Goal: Contribute content: Contribute content

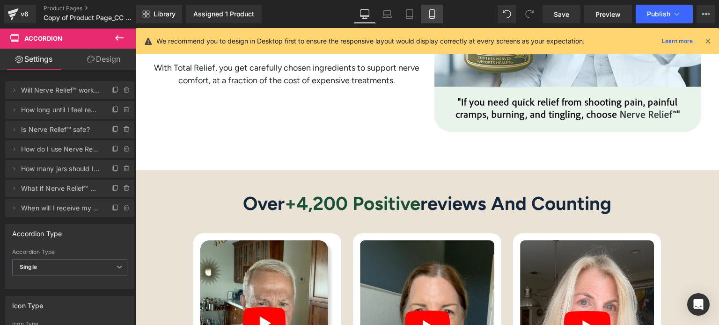
click at [431, 18] on icon at bounding box center [431, 14] width 5 height 9
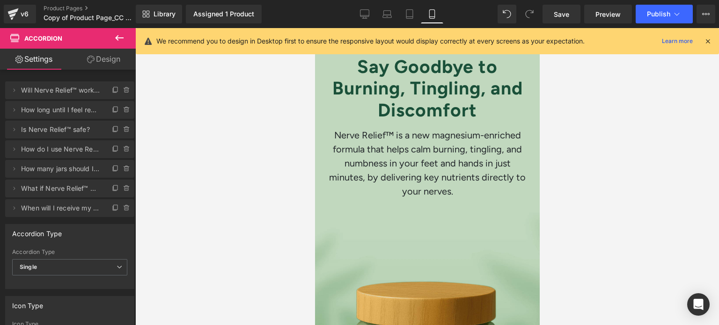
scroll to position [51, 0]
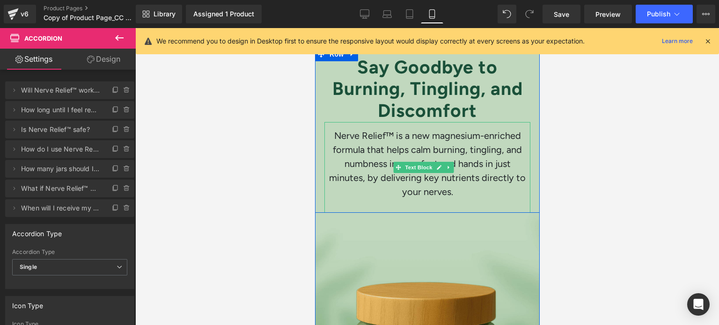
click at [364, 141] on p "Nerve Relief™ is a new magnesium-enriched formula that helps calm burning, ting…" at bounding box center [427, 164] width 197 height 70
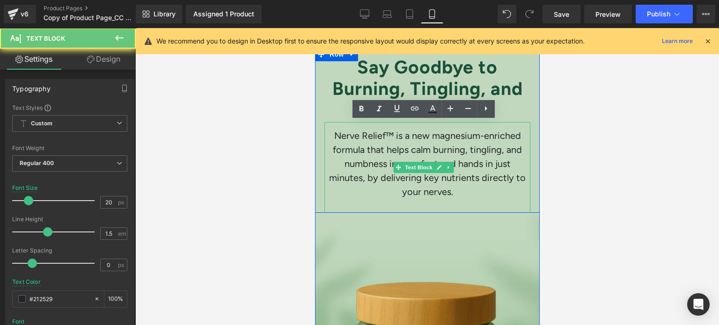
click at [364, 141] on p "Nerve Relief™ is a new magnesium-enriched formula that helps calm burning, ting…" at bounding box center [427, 164] width 197 height 70
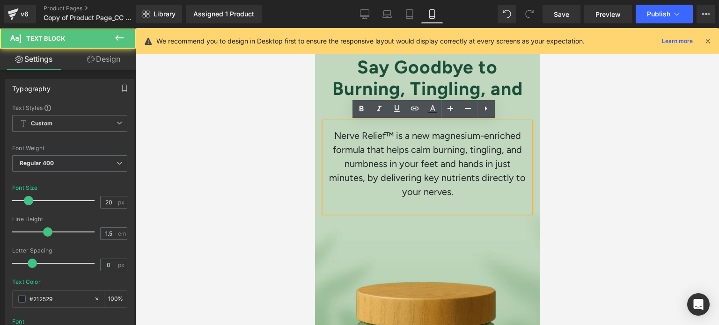
click at [389, 133] on span "Nerve Relief™ is a new magnesium-enriched formula that helps calm burning, ting…" at bounding box center [427, 163] width 197 height 67
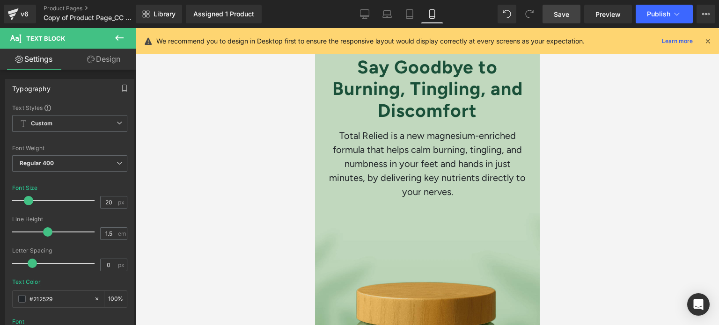
click at [565, 21] on link "Save" at bounding box center [562, 14] width 38 height 19
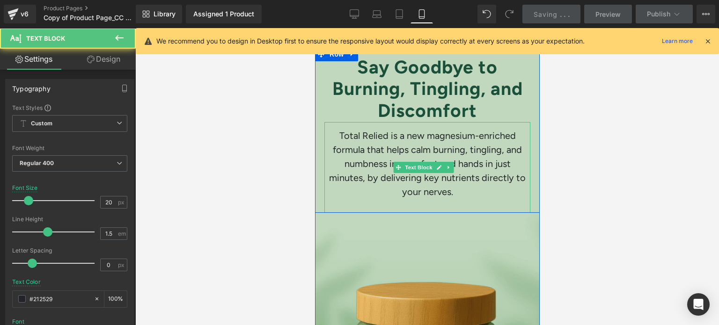
click at [383, 138] on span "Total Relied is a new magnesium-enriched formula that helps calm burning, tingl…" at bounding box center [427, 163] width 197 height 67
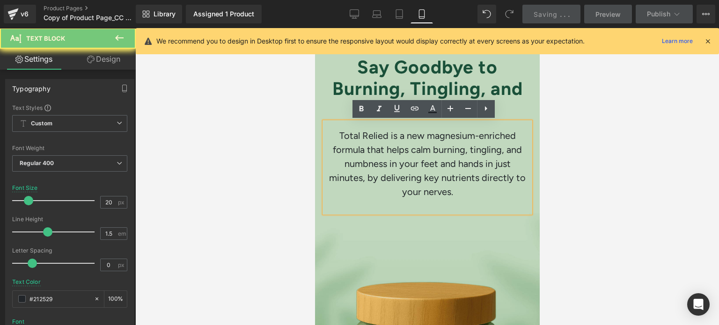
click at [383, 138] on span "Total Relied is a new magnesium-enriched formula that helps calm burning, tingl…" at bounding box center [427, 163] width 197 height 67
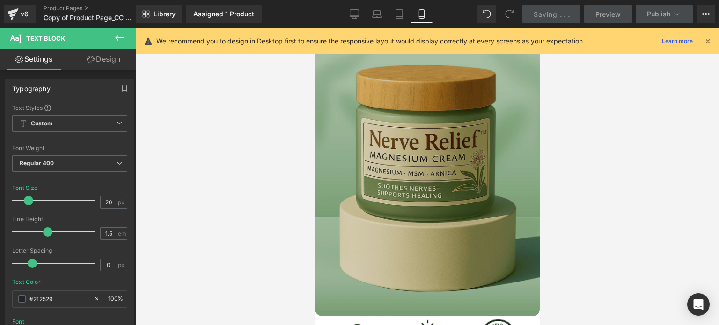
scroll to position [240, 0]
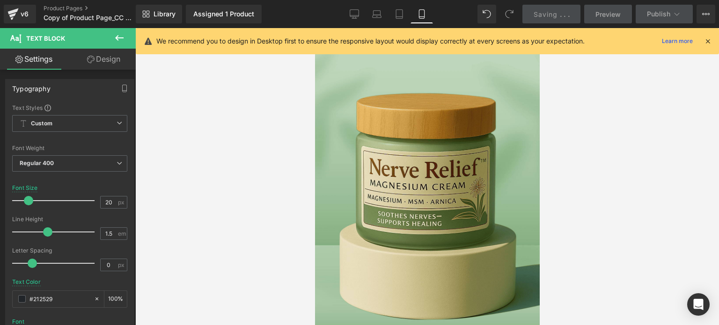
click at [708, 42] on icon at bounding box center [708, 41] width 8 height 8
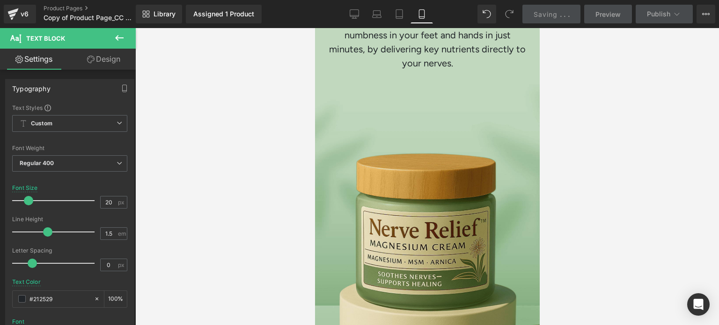
scroll to position [142, 0]
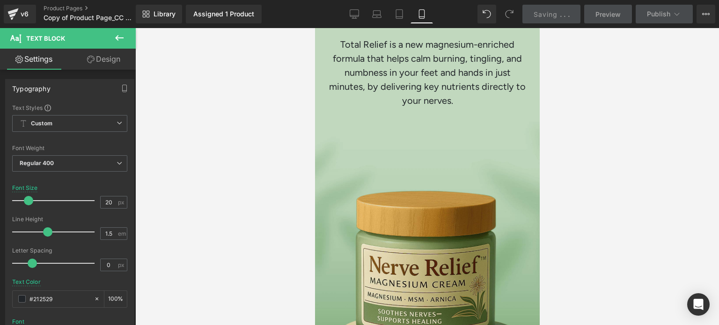
click at [566, 8] on link "Saving . . ." at bounding box center [551, 14] width 59 height 19
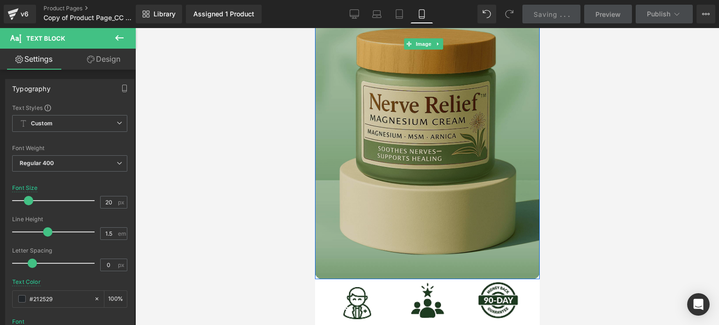
scroll to position [302, 0]
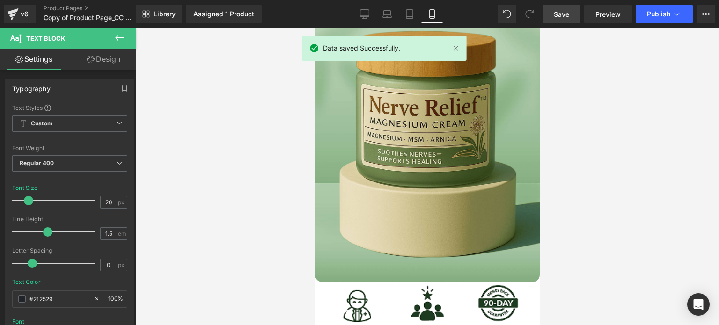
click at [561, 11] on span "Save" at bounding box center [561, 14] width 15 height 10
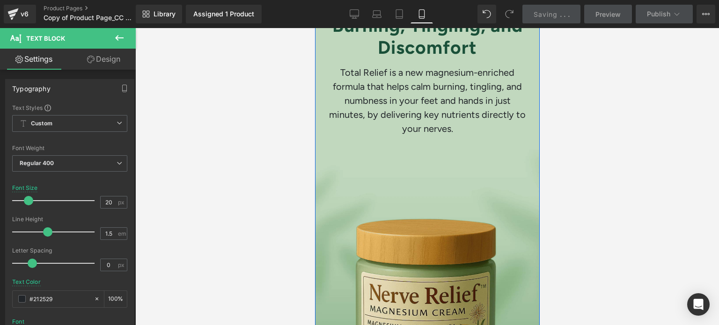
scroll to position [220, 0]
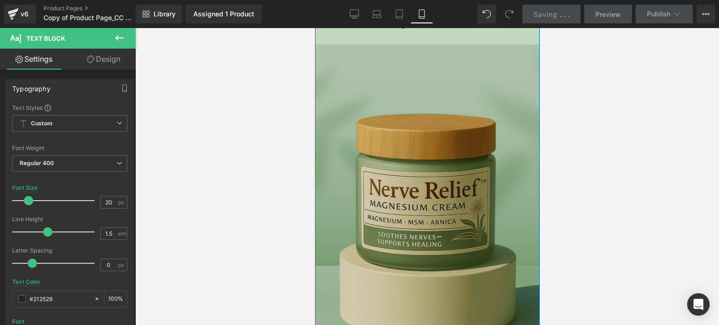
click at [426, 160] on img at bounding box center [427, 130] width 225 height 470
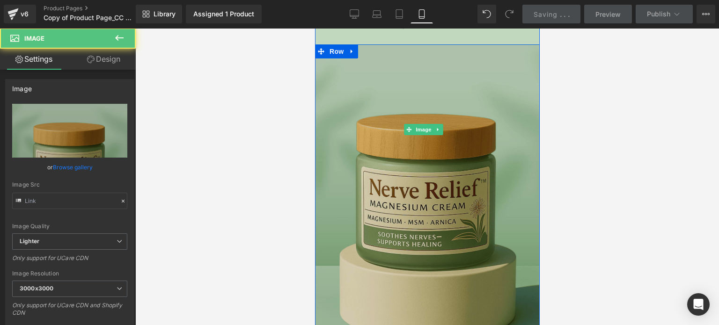
type input "[URL][DOMAIN_NAME]"
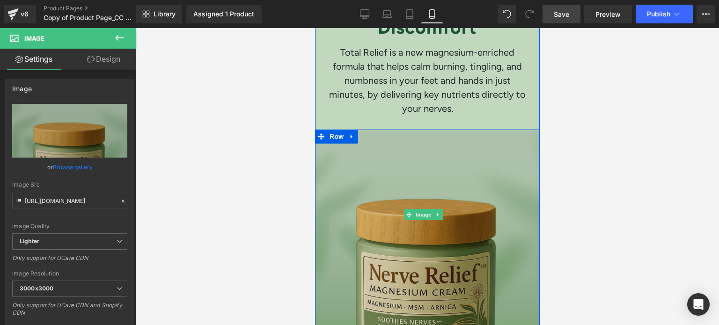
scroll to position [230, 0]
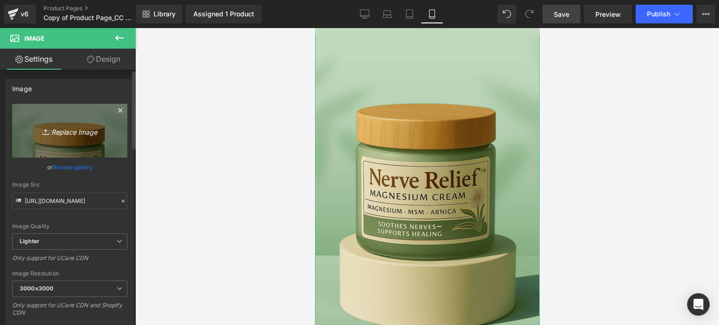
click at [81, 136] on icon "Replace Image" at bounding box center [69, 131] width 75 height 12
type input "C:\fakepath\total relief 2 (1).png"
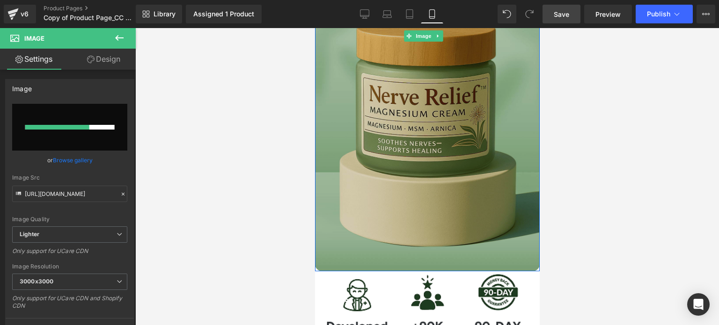
scroll to position [314, 0]
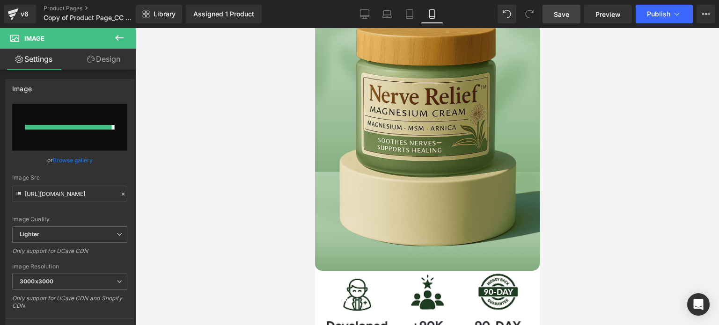
type input "[URL][DOMAIN_NAME]"
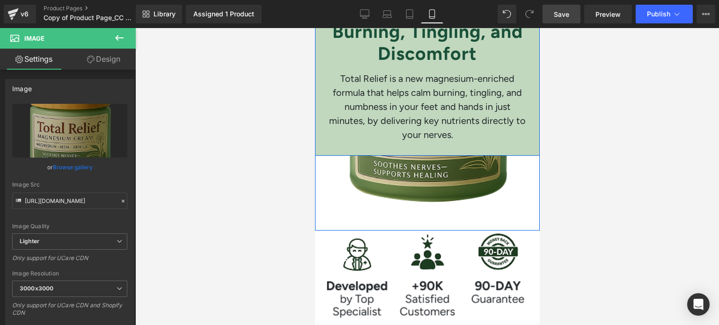
scroll to position [107, 0]
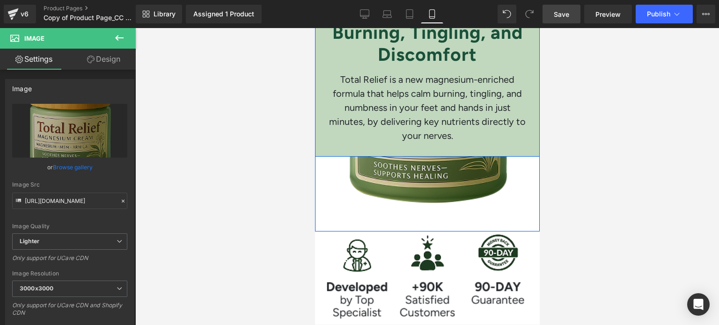
click at [525, 146] on div "Say Goodbye to Burning, Tingling, and Discomfort Heading Total Relief is a new …" at bounding box center [427, 74] width 225 height 166
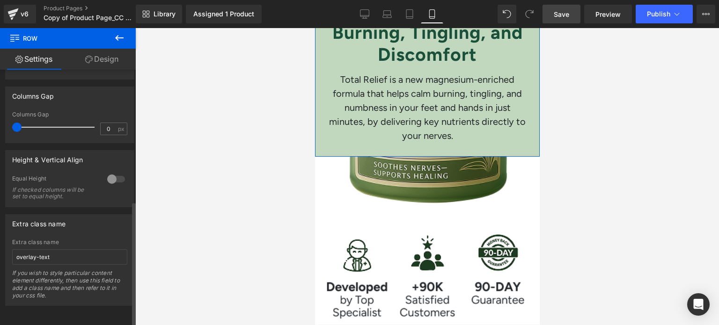
scroll to position [0, 0]
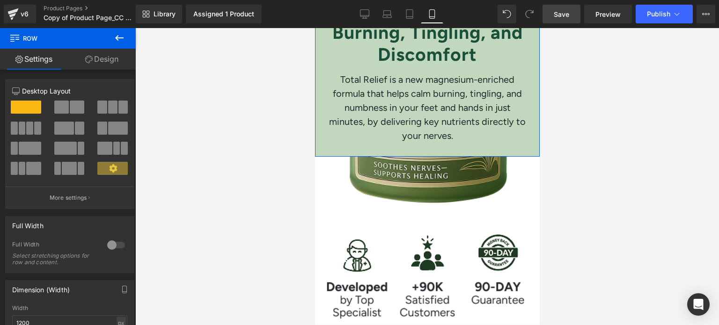
click at [105, 62] on link "Design" at bounding box center [102, 59] width 68 height 21
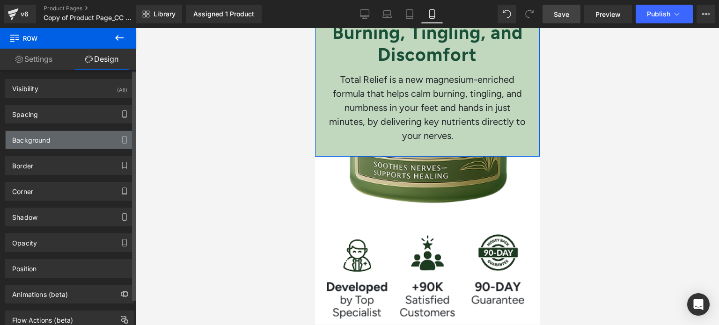
click at [73, 139] on div "Background" at bounding box center [70, 140] width 128 height 18
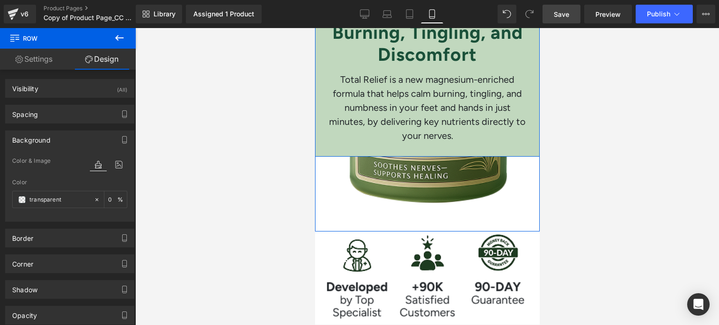
scroll to position [29, 0]
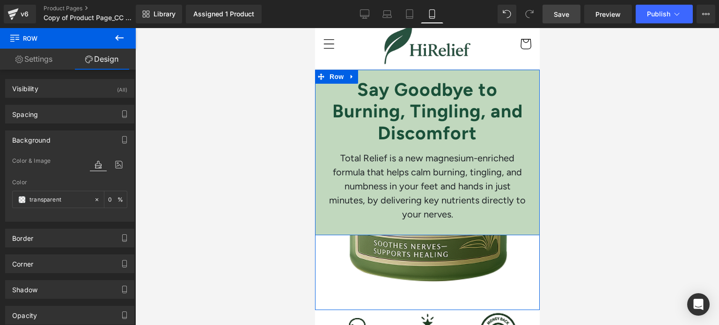
click at [525, 116] on div "Say Goodbye to Burning, Tingling, and Discomfort Heading Total Relief is a new …" at bounding box center [427, 153] width 225 height 166
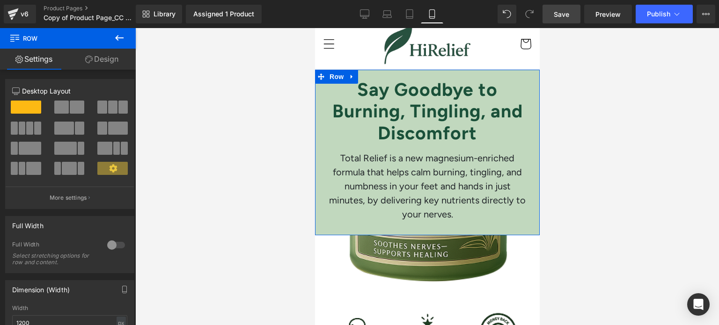
click at [123, 65] on link "Design" at bounding box center [102, 59] width 68 height 21
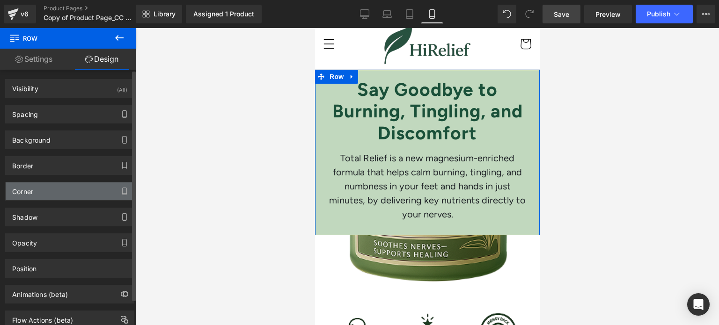
type input "transparent"
type input "0"
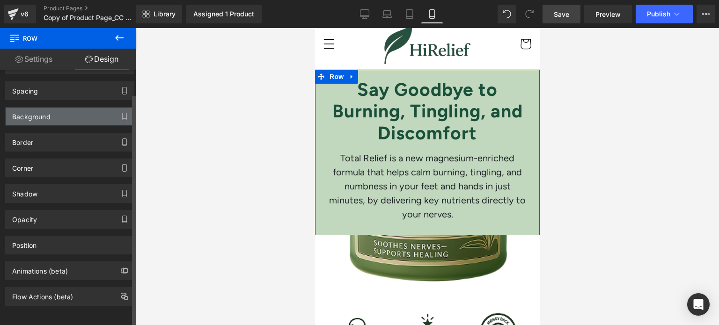
click at [94, 117] on div "Background" at bounding box center [70, 117] width 128 height 18
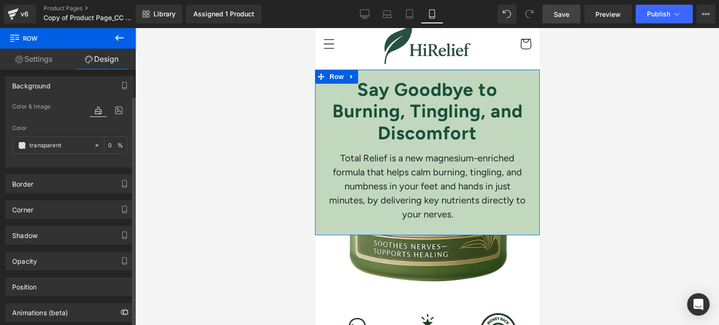
scroll to position [59, 0]
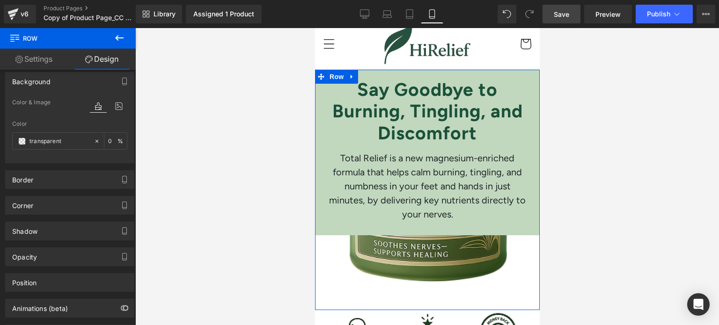
click at [356, 72] on link at bounding box center [351, 77] width 12 height 14
click at [430, 72] on div "Say Goodbye to Burning, Tingling, and Discomfort Heading Total Relief is a new …" at bounding box center [427, 153] width 225 height 166
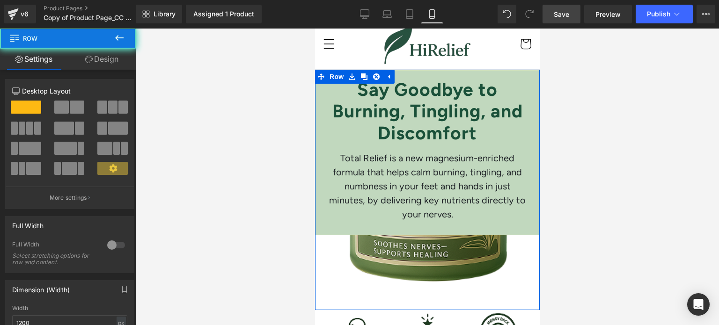
click at [430, 72] on div "Say Goodbye to Burning, Tingling, and Discomfort Heading Total Relief is a new …" at bounding box center [427, 153] width 225 height 166
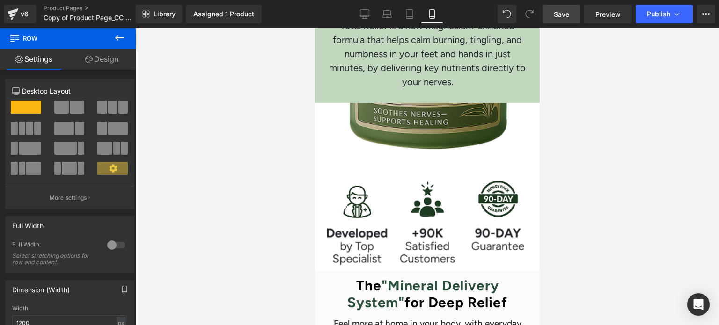
scroll to position [176, 0]
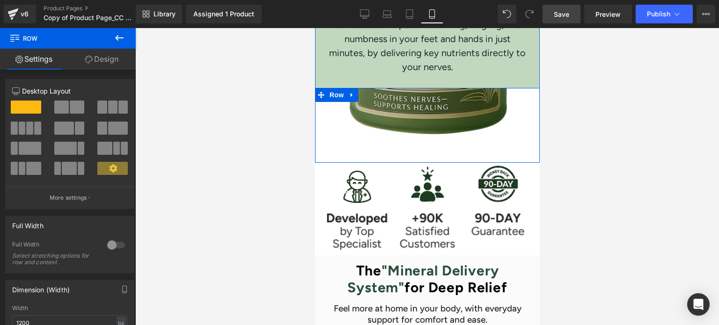
click at [392, 134] on img at bounding box center [427, 50] width 225 height 225
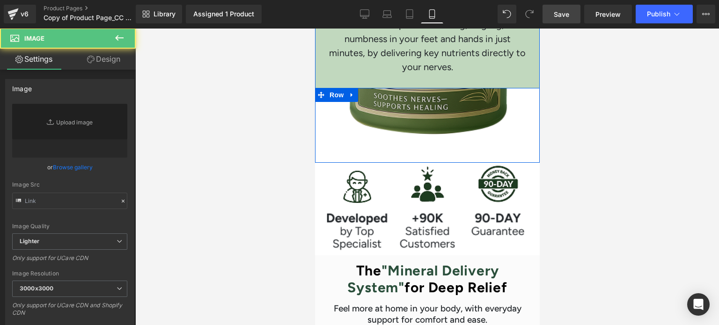
type input "[URL][DOMAIN_NAME]"
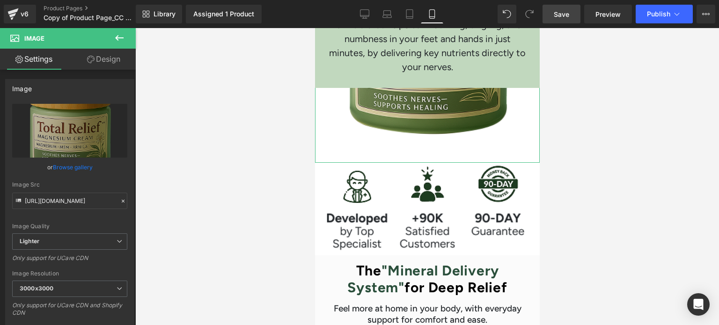
click at [110, 61] on link "Design" at bounding box center [104, 59] width 68 height 21
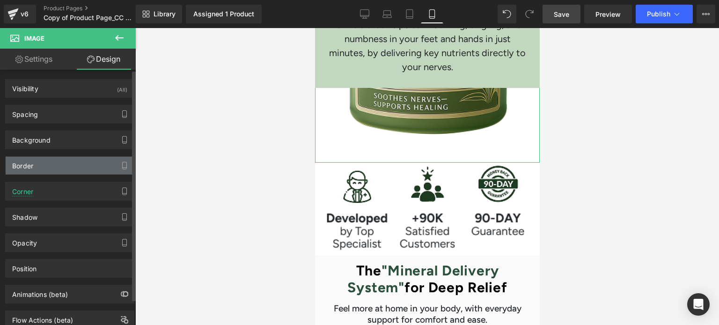
type input "transparent"
type input "0"
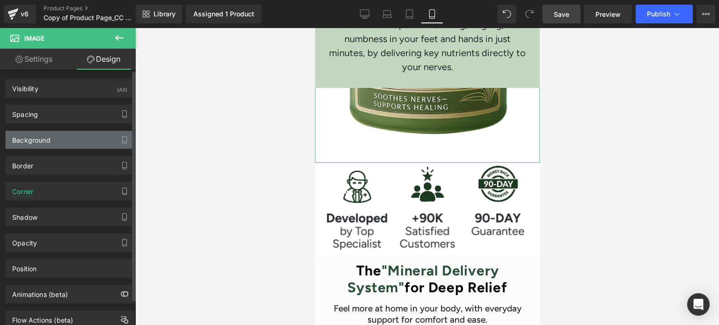
click at [80, 147] on div "Background" at bounding box center [70, 140] width 128 height 18
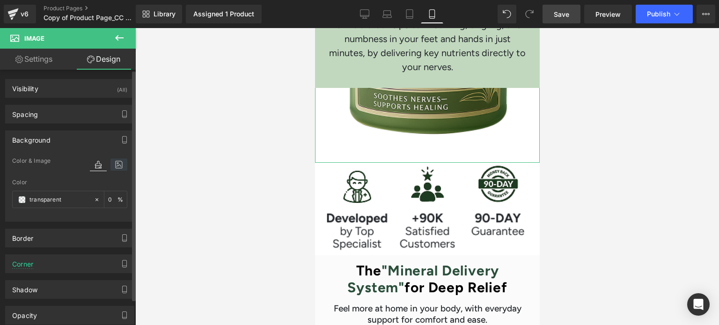
click at [113, 159] on icon at bounding box center [118, 165] width 17 height 12
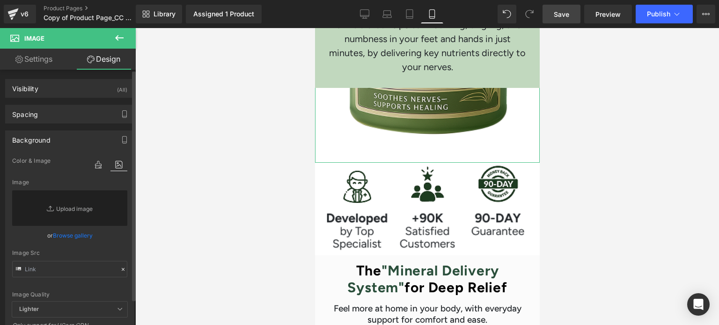
click at [77, 235] on link "Browse gallery" at bounding box center [73, 236] width 40 height 16
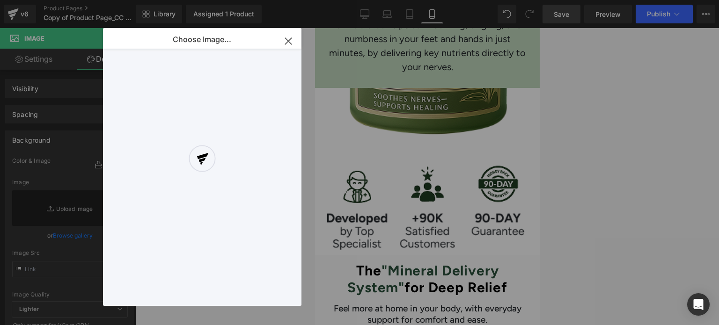
click at [287, 38] on div at bounding box center [202, 167] width 198 height 278
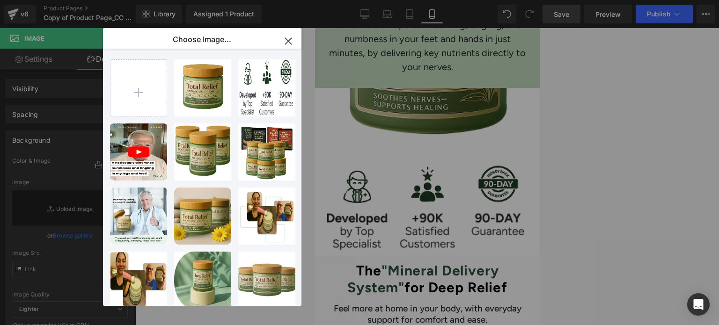
click at [286, 40] on icon "button" at bounding box center [288, 41] width 6 height 6
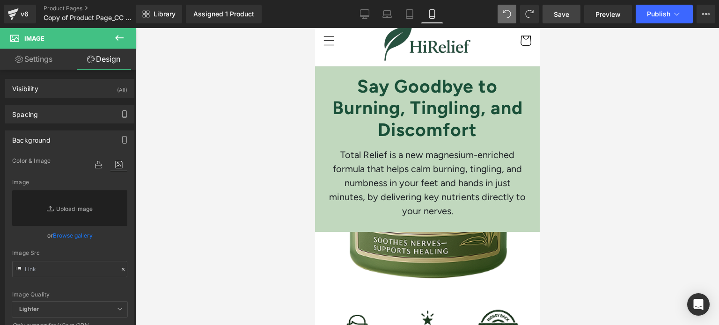
scroll to position [0, 0]
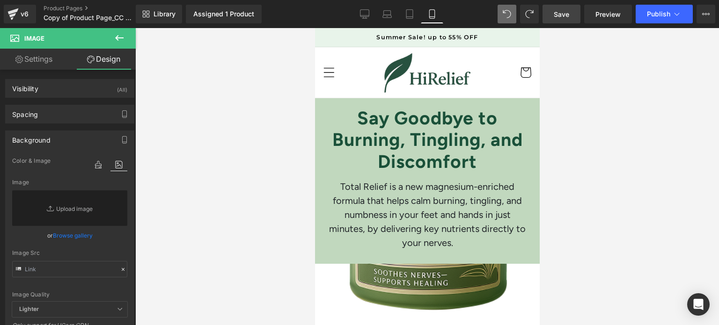
type input "[URL][DOMAIN_NAME]"
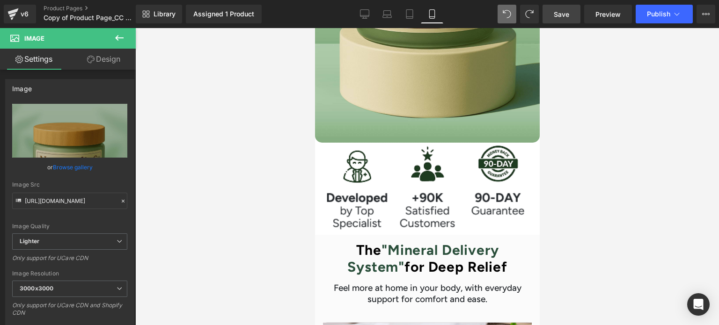
scroll to position [442, 0]
click at [368, 11] on icon at bounding box center [364, 13] width 9 height 9
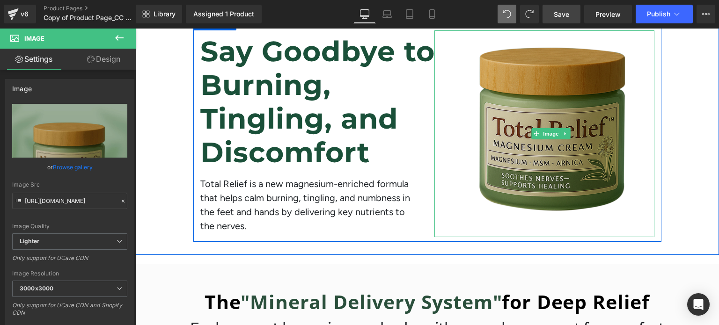
scroll to position [61, 0]
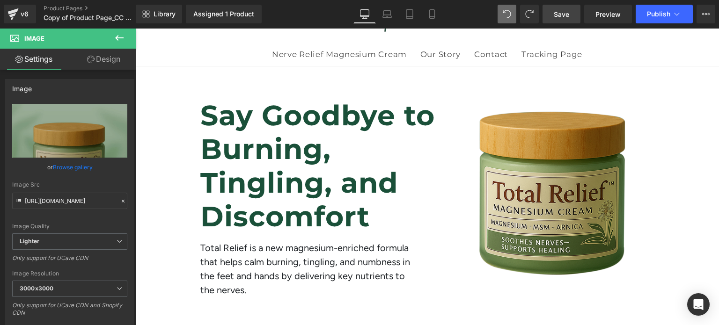
click at [565, 17] on span "Save" at bounding box center [561, 14] width 15 height 10
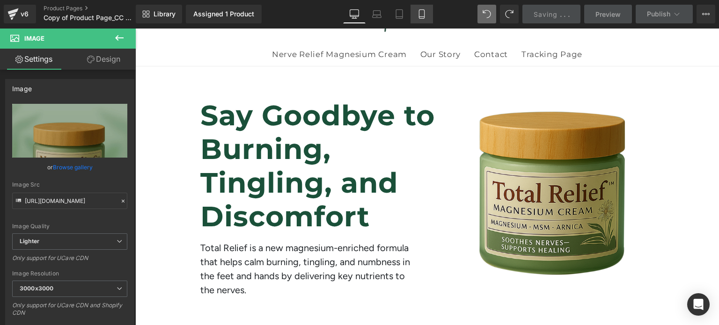
click at [427, 14] on link "Mobile" at bounding box center [422, 14] width 22 height 19
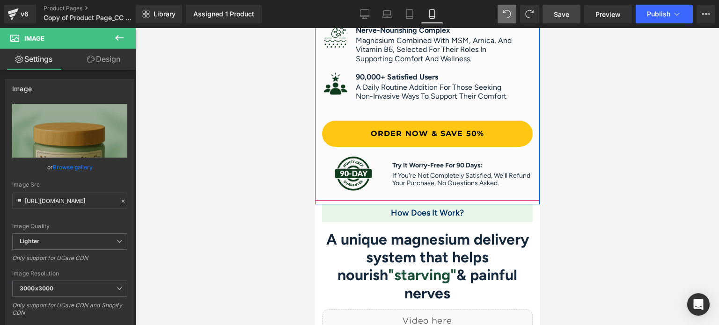
scroll to position [1100, 0]
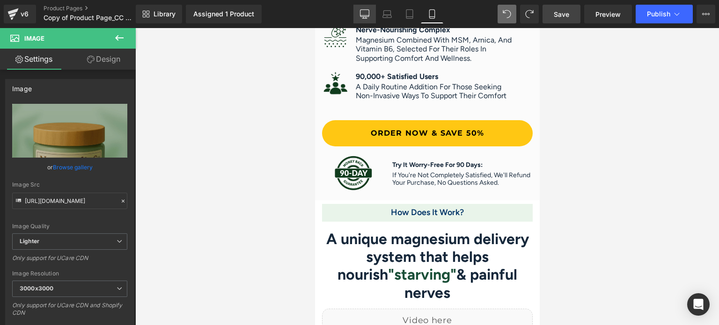
click at [366, 18] on icon at bounding box center [364, 13] width 9 height 9
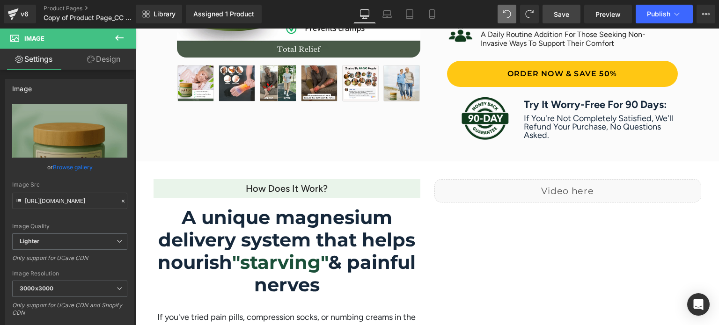
scroll to position [609, 0]
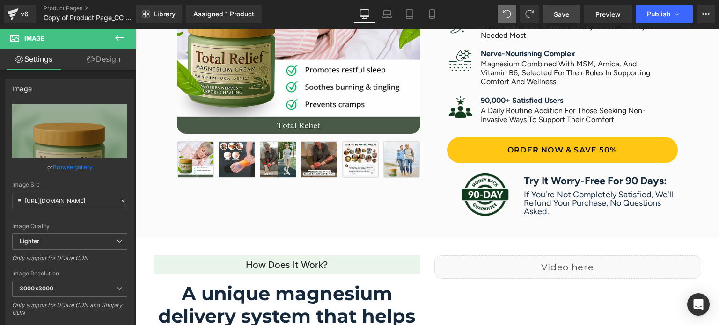
click at [427, 3] on div "Library Assigned 1 Product Product Preview No product match your search. Please…" at bounding box center [427, 14] width 583 height 28
click at [430, 8] on link "Mobile" at bounding box center [432, 14] width 22 height 19
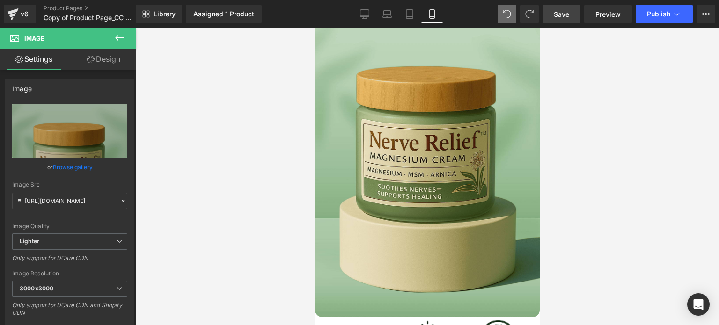
scroll to position [272, 0]
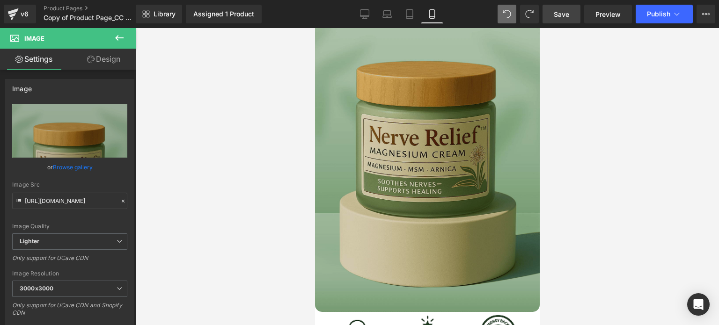
click at [430, 133] on img at bounding box center [427, 77] width 225 height 470
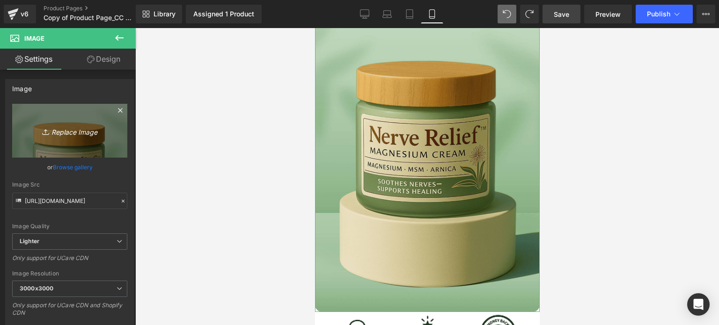
click at [72, 138] on link "Replace Image" at bounding box center [69, 131] width 115 height 54
type input "C:\fakepath\tr long.png"
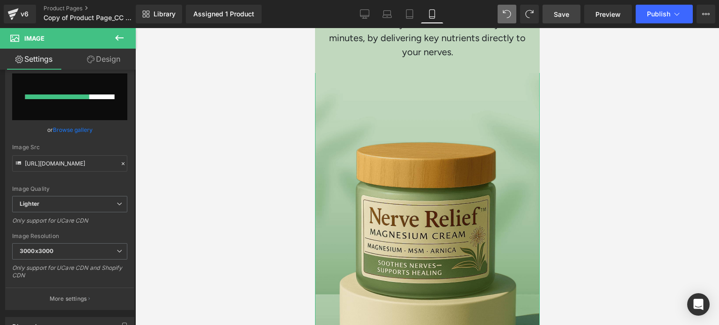
scroll to position [0, 0]
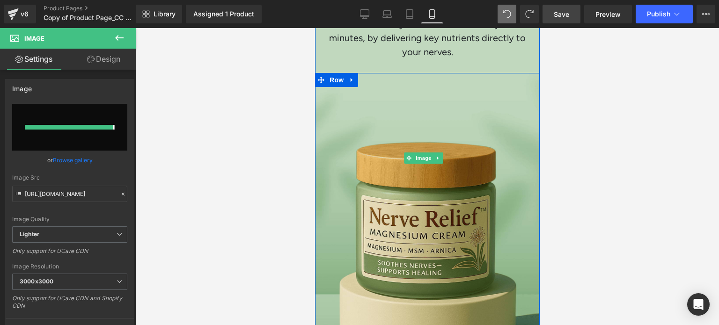
type input "[URL][DOMAIN_NAME]"
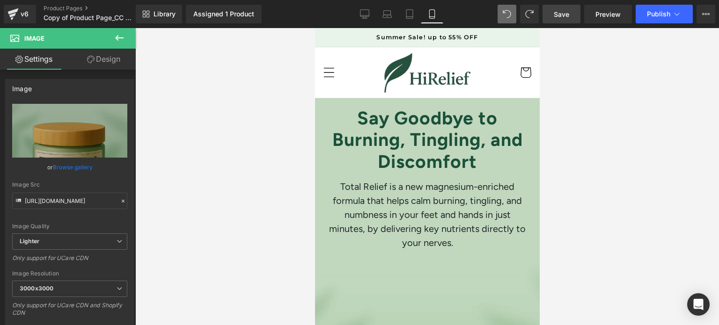
click at [571, 10] on link "Save" at bounding box center [562, 14] width 38 height 19
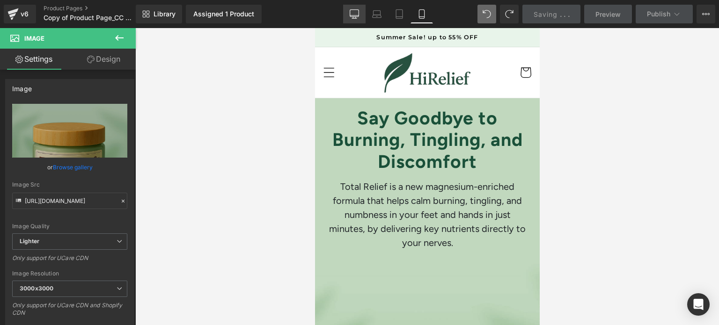
click at [359, 15] on icon at bounding box center [354, 15] width 9 height 0
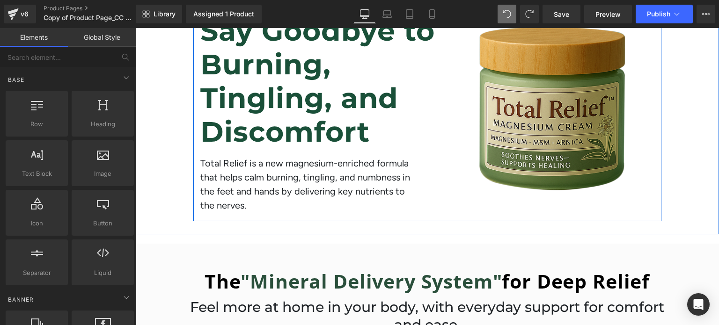
scroll to position [121, 0]
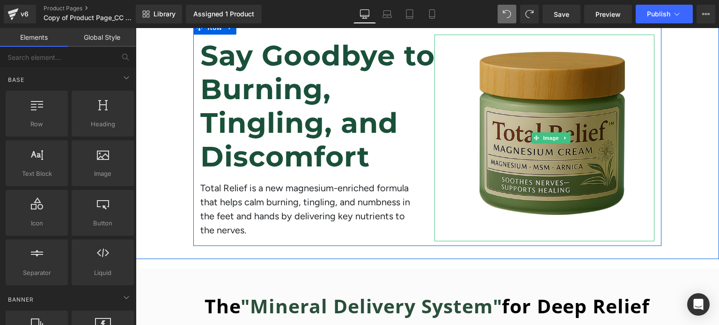
click at [543, 112] on img at bounding box center [551, 138] width 207 height 207
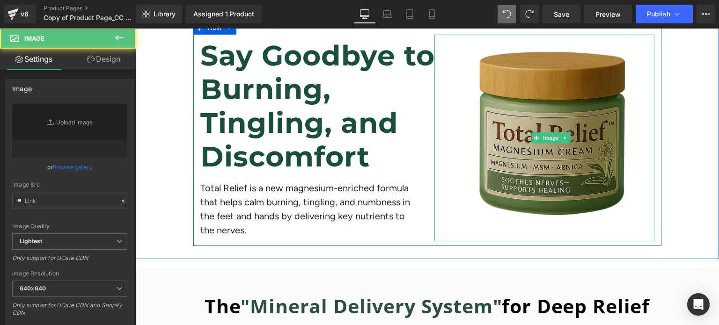
type input "[URL][DOMAIN_NAME]"
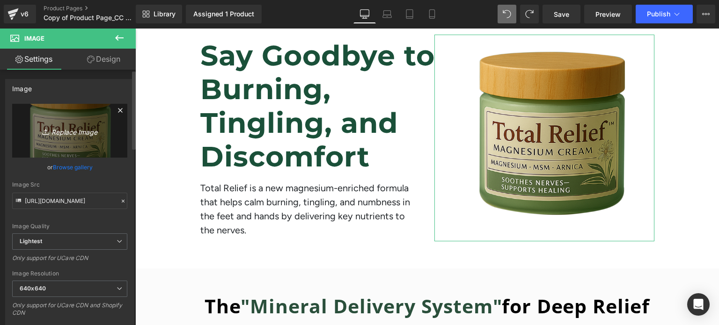
click at [79, 129] on icon "Replace Image" at bounding box center [69, 131] width 75 height 12
type input "C:\fakepath\tr long1.png"
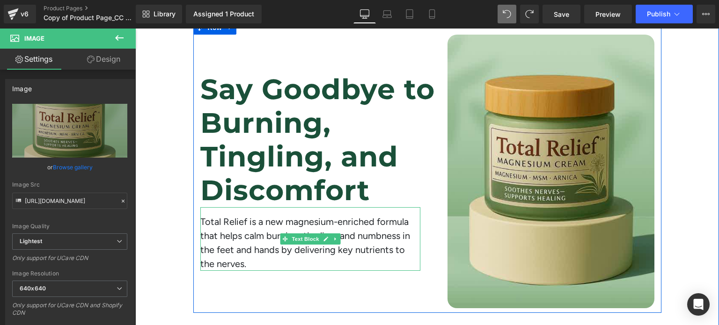
type input "[URL][DOMAIN_NAME]"
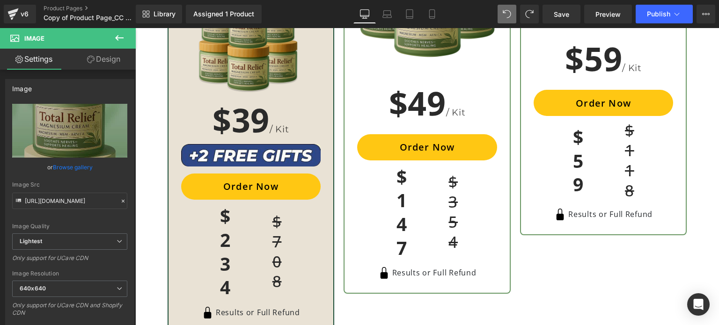
scroll to position [3329, 0]
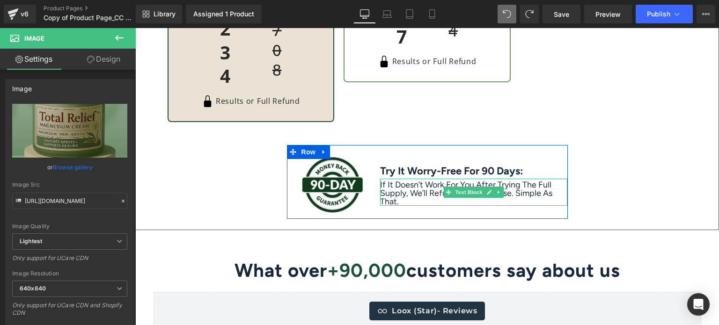
click at [406, 198] on p "If it doesn’t work for you after trying the full supply, we’ll refund your purc…" at bounding box center [473, 193] width 187 height 25
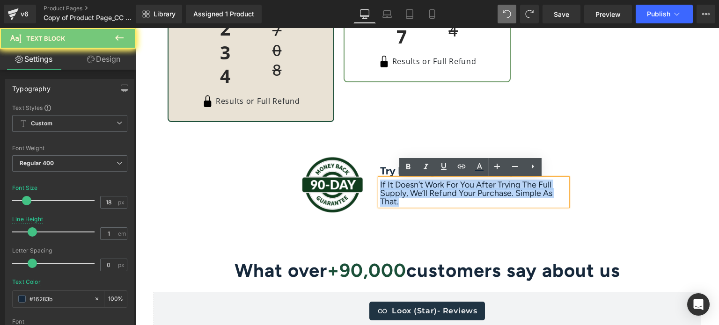
click at [406, 198] on p "If it doesn’t work for you after trying the full supply, we’ll refund your purc…" at bounding box center [473, 193] width 187 height 25
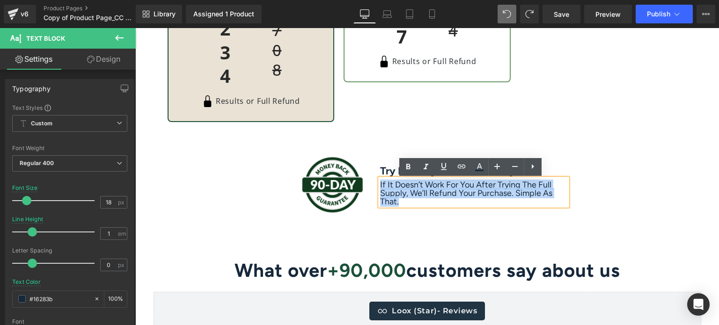
copy p "If it doesn’t work for you after trying the full supply, we’ll refund your purc…"
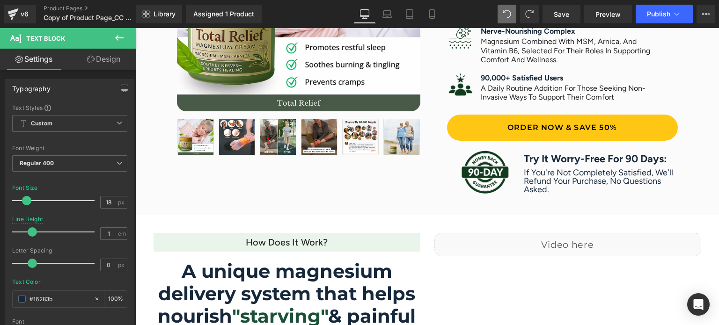
scroll to position [697, 0]
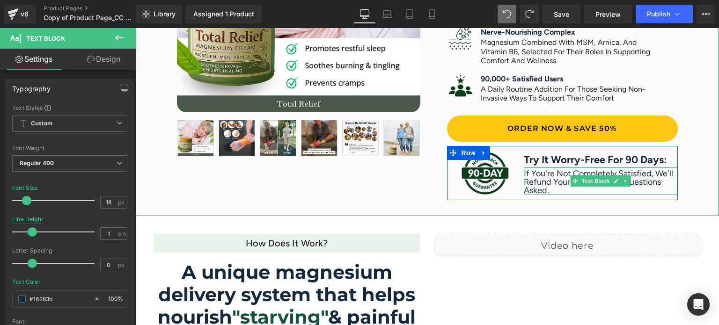
click at [554, 181] on p "If you're not completely satisfied, we'll refund your purchase, no questions as…" at bounding box center [601, 181] width 154 height 25
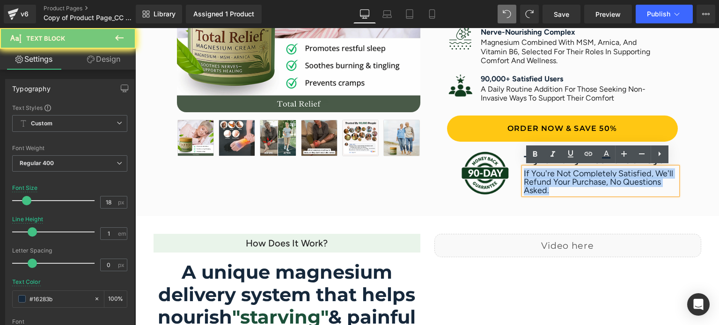
click at [554, 181] on p "If you're not completely satisfied, we'll refund your purchase, no questions as…" at bounding box center [601, 181] width 154 height 25
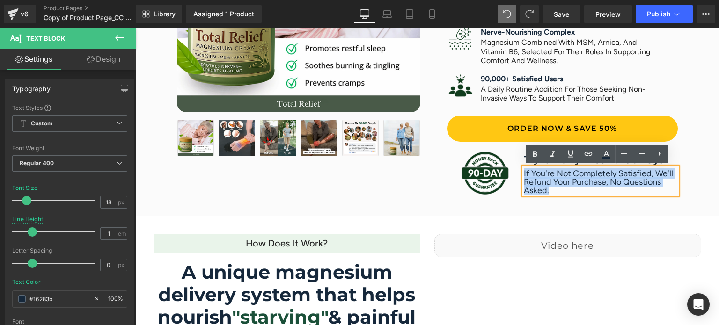
paste div
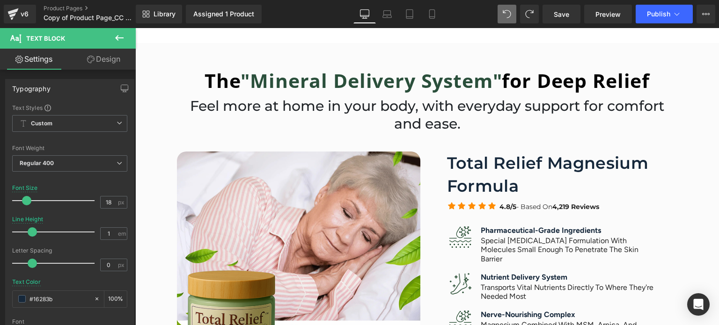
scroll to position [410, 0]
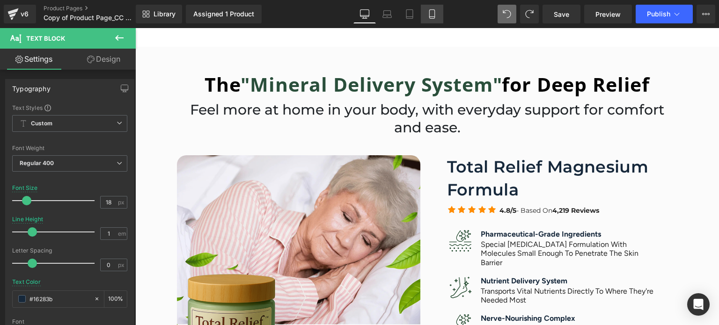
click at [435, 15] on icon at bounding box center [431, 13] width 9 height 9
type input "14"
type input "1.1"
type input "100"
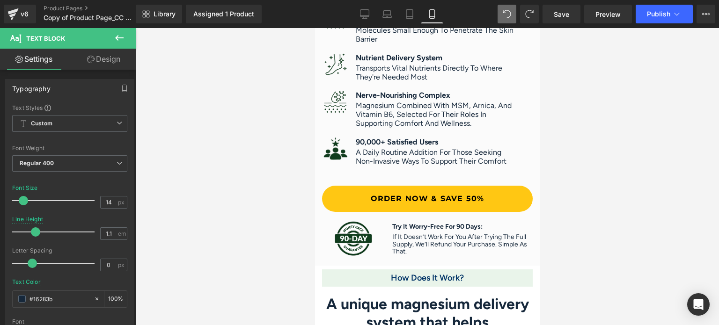
scroll to position [1038, 0]
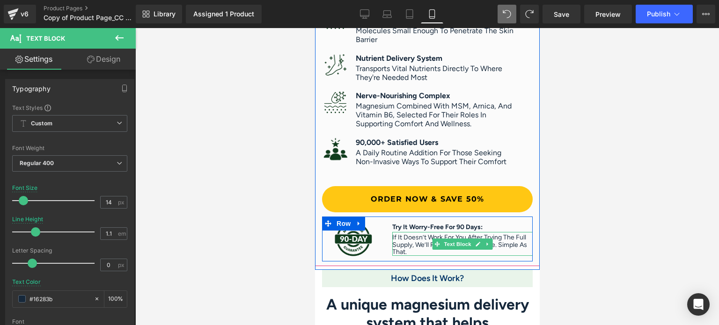
click at [406, 236] on div "If it doesn’t work for you after trying the full supply, we’ll refund your purc…" at bounding box center [462, 243] width 140 height 23
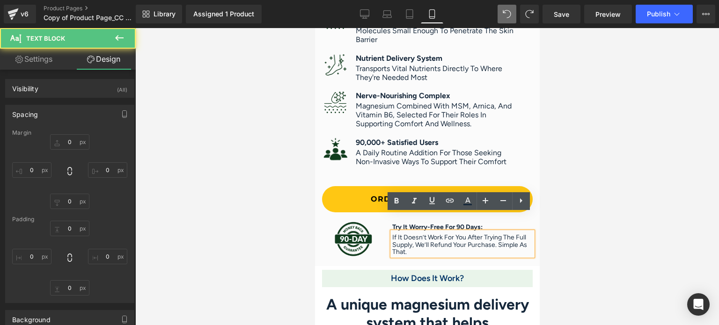
click at [407, 234] on p "If it doesn’t work for you after trying the full supply, we’ll refund your purc…" at bounding box center [462, 245] width 140 height 22
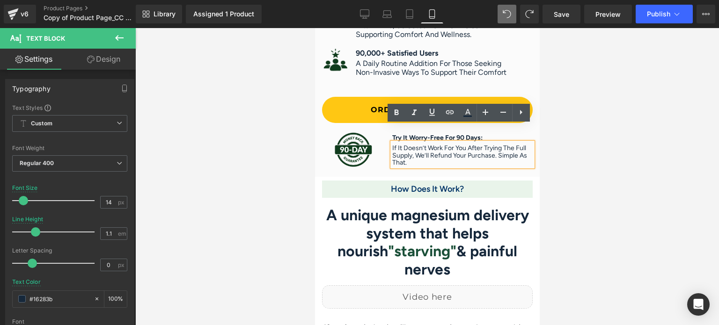
scroll to position [1126, 0]
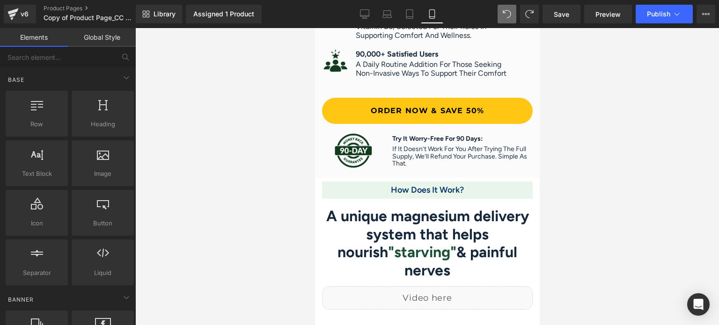
click at [600, 85] on div at bounding box center [427, 176] width 584 height 297
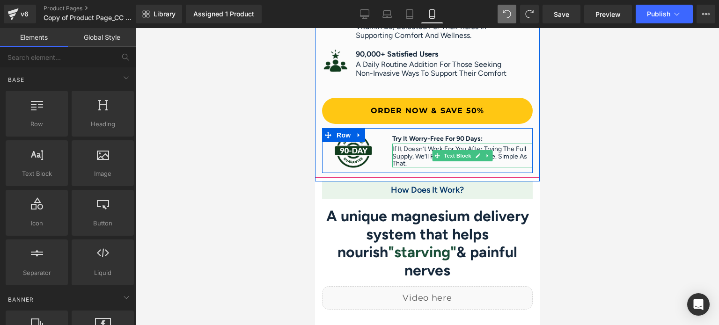
click at [409, 146] on p "If it doesn’t work for you after trying the full supply, we’ll refund your purc…" at bounding box center [462, 157] width 140 height 22
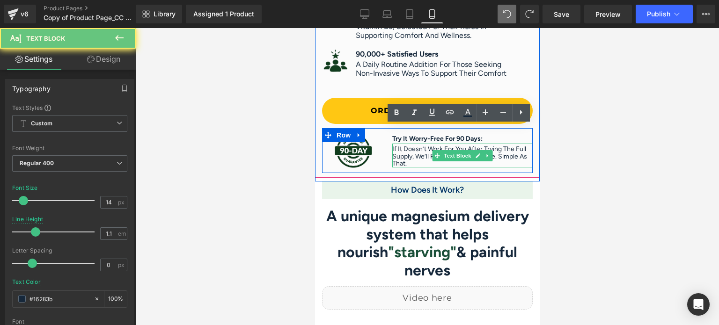
click at [409, 146] on p "If it doesn’t work for you after trying the full supply, we’ll refund your purc…" at bounding box center [462, 157] width 140 height 22
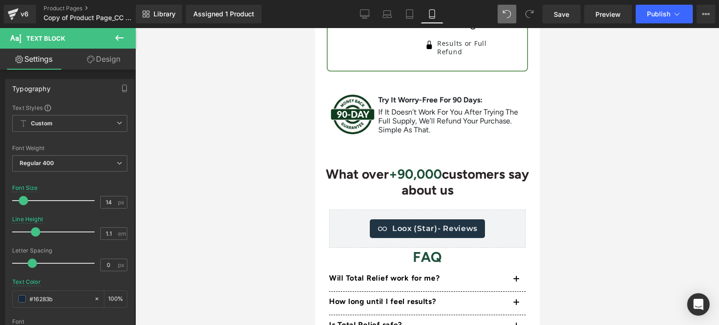
scroll to position [4642, 0]
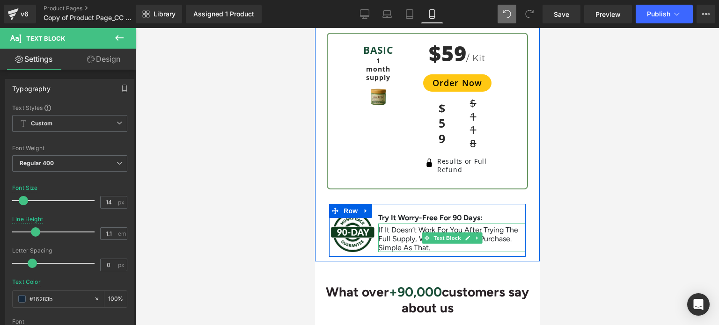
click at [431, 226] on p "If it doesn’t work for you after trying the full supply, we’ll refund your purc…" at bounding box center [451, 239] width 147 height 27
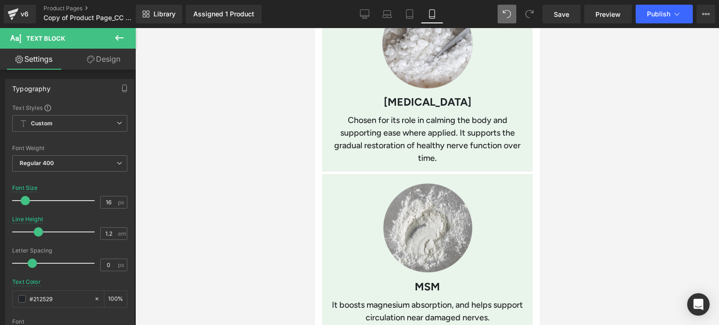
scroll to position [1643, 0]
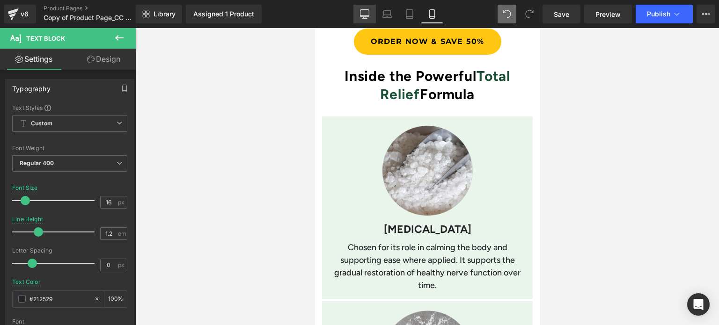
click at [366, 15] on icon at bounding box center [364, 15] width 9 height 0
type input "18"
type input "1"
type input "#16283b"
type input "100"
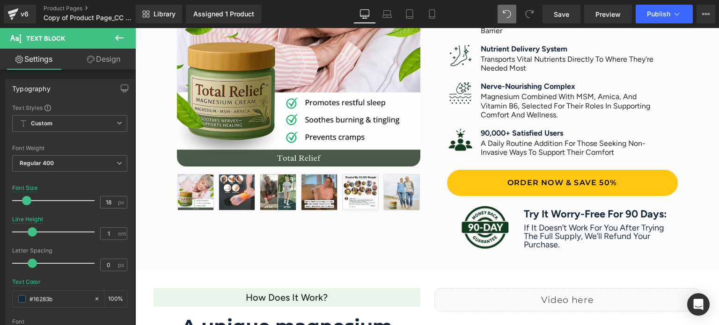
scroll to position [657, 0]
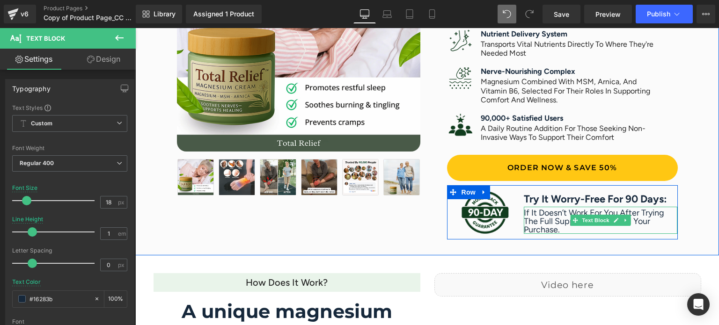
click at [561, 219] on p "If it doesn’t work for you after trying the full supply, we’ll refund your purc…" at bounding box center [601, 221] width 154 height 25
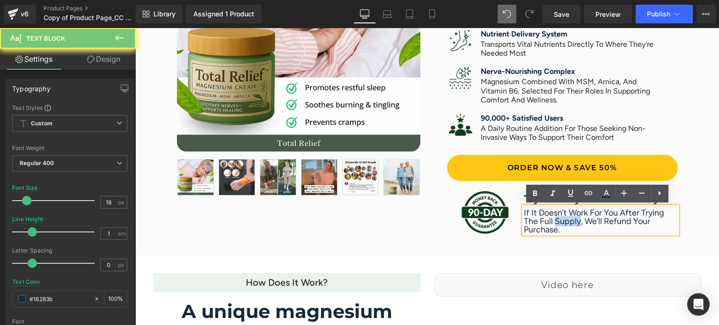
click at [561, 219] on p "If it doesn’t work for you after trying the full supply, we’ll refund your purc…" at bounding box center [601, 221] width 154 height 25
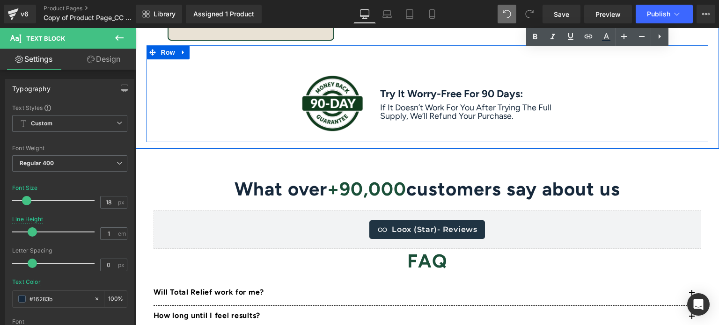
scroll to position [3411, 0]
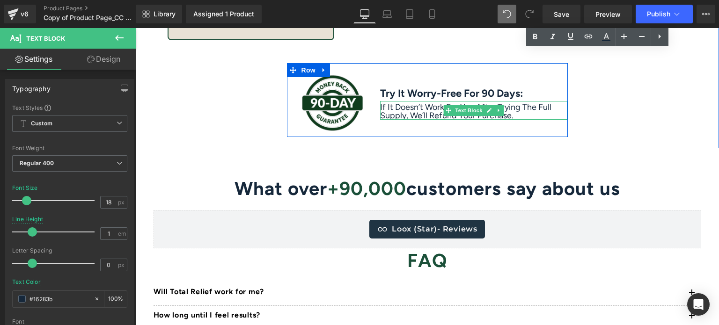
click at [411, 111] on p "If it doesn’t work for you after trying the full supply, we’ll refund your purc…" at bounding box center [473, 111] width 187 height 17
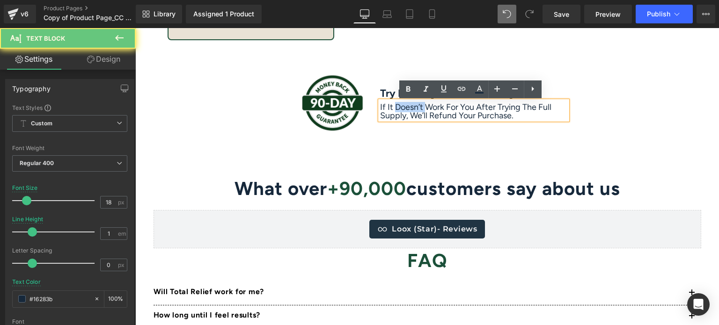
click at [411, 111] on p "If it doesn’t work for you after trying the full supply, we’ll refund your purc…" at bounding box center [473, 111] width 187 height 17
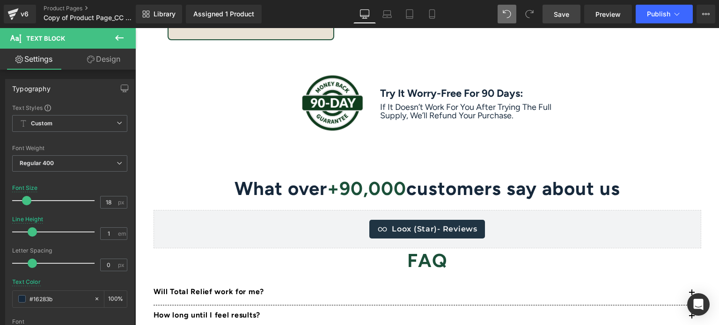
click at [556, 13] on span "Save" at bounding box center [561, 14] width 15 height 10
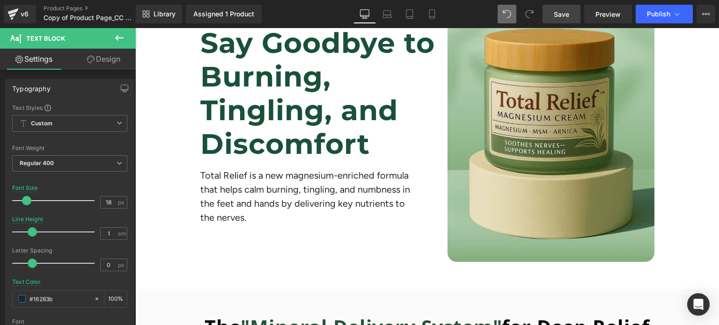
scroll to position [169, 0]
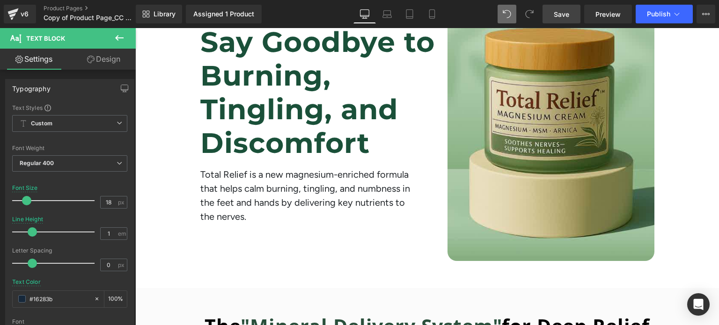
click at [562, 8] on link "Save" at bounding box center [562, 14] width 38 height 19
